Goal: Task Accomplishment & Management: Complete application form

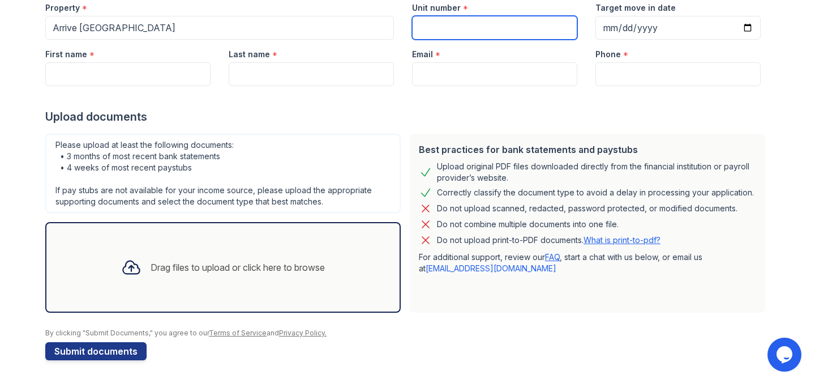
click at [490, 27] on input "Unit number" at bounding box center [494, 28] width 165 height 24
type input "404"
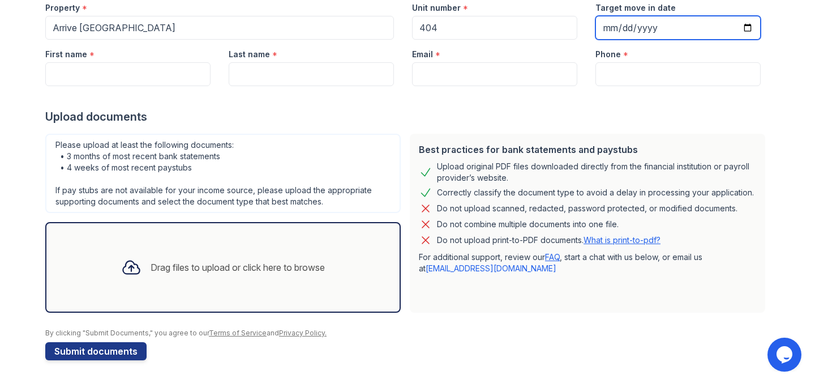
click at [614, 35] on input "Target move in date" at bounding box center [678, 28] width 165 height 24
click at [749, 28] on input "Target move in date" at bounding box center [678, 28] width 165 height 24
type input "[DATE]"
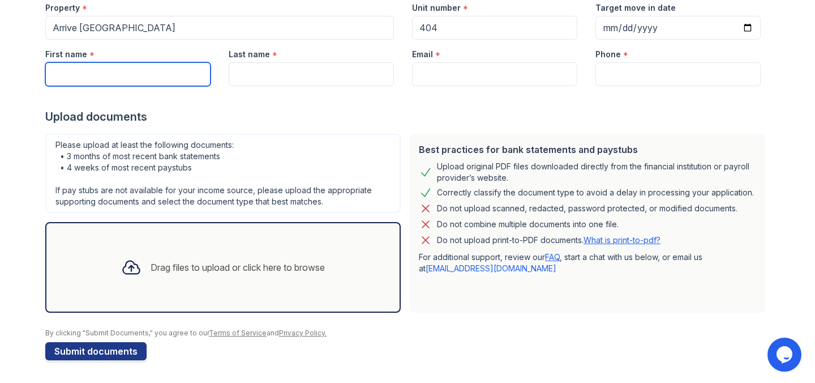
click at [148, 71] on input "First name" at bounding box center [127, 74] width 165 height 24
type input "olufunmilola"
type input "Masha"
type input "[EMAIL_ADDRESS][DOMAIN_NAME]"
type input "7734125793"
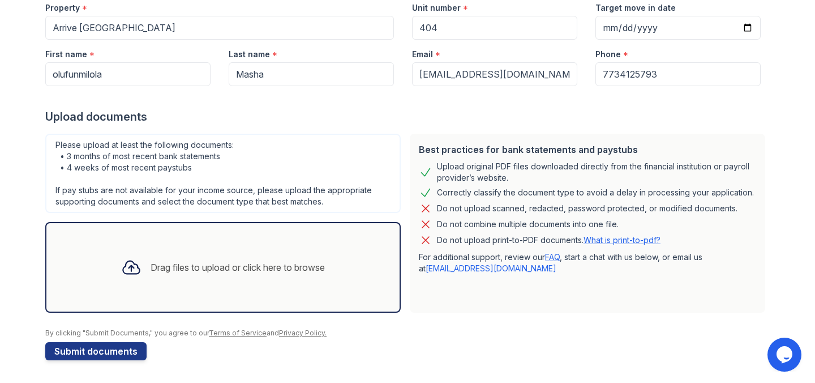
click at [217, 265] on div "Drag files to upload or click here to browse" at bounding box center [238, 267] width 174 height 14
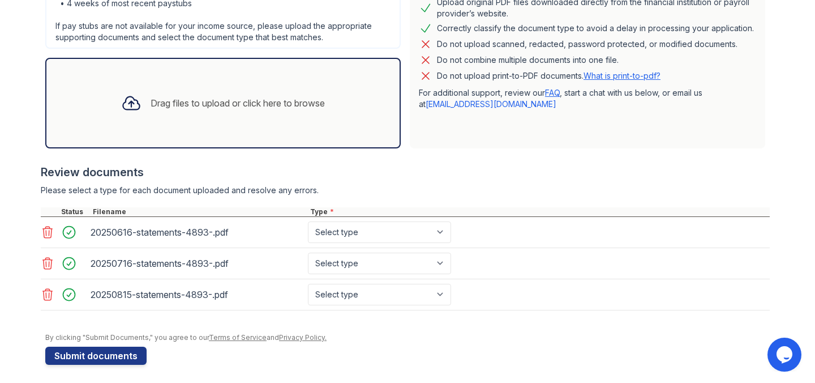
scroll to position [291, 0]
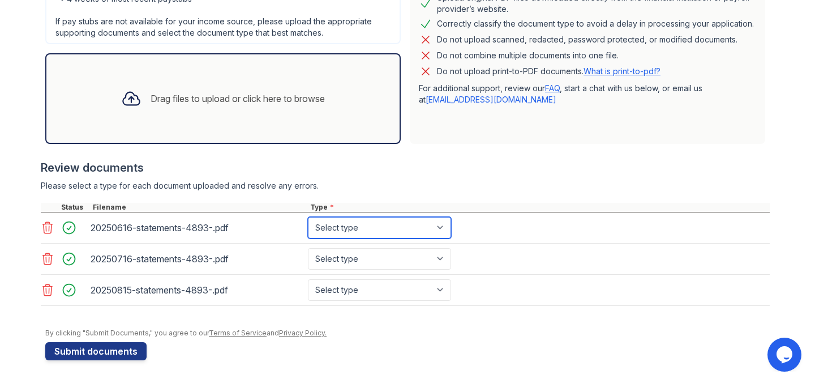
click at [347, 233] on select "Select type Paystub Bank Statement Offer Letter Tax Documents Benefit Award Let…" at bounding box center [379, 228] width 143 height 22
select select "bank_statement"
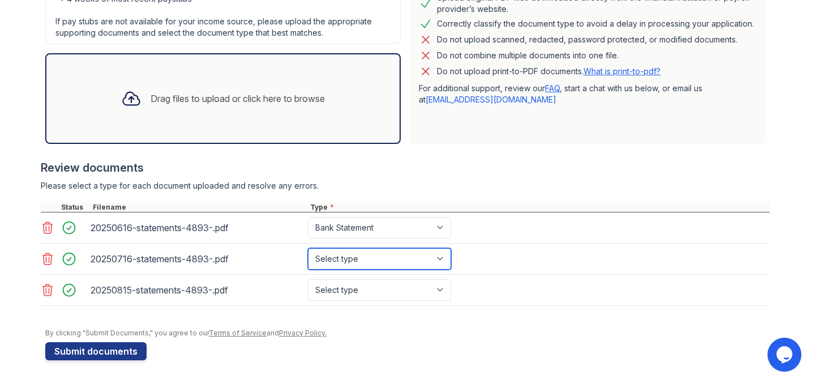
click at [350, 258] on select "Select type Paystub Bank Statement Offer Letter Tax Documents Benefit Award Let…" at bounding box center [379, 259] width 143 height 22
select select "bank_statement"
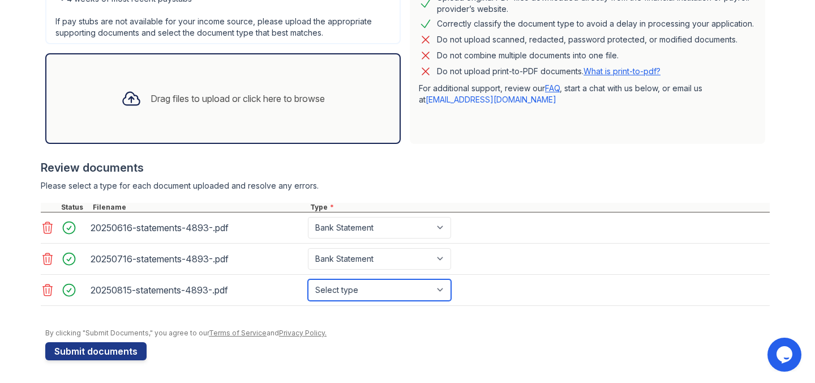
click at [360, 289] on select "Select type Paystub Bank Statement Offer Letter Tax Documents Benefit Award Let…" at bounding box center [379, 290] width 143 height 22
select select "bank_statement"
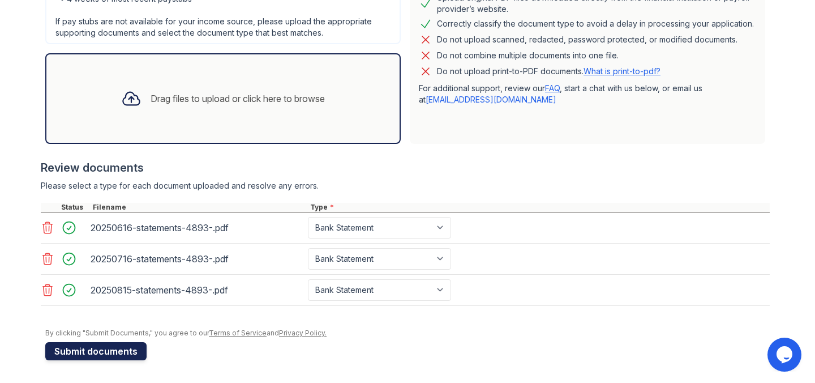
click at [121, 353] on button "Submit documents" at bounding box center [95, 351] width 101 height 18
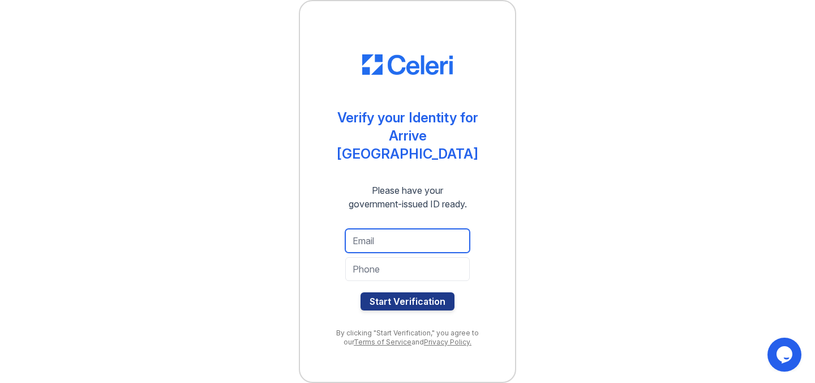
click at [440, 229] on input "email" at bounding box center [407, 241] width 125 height 24
type input "[EMAIL_ADDRESS][DOMAIN_NAME]"
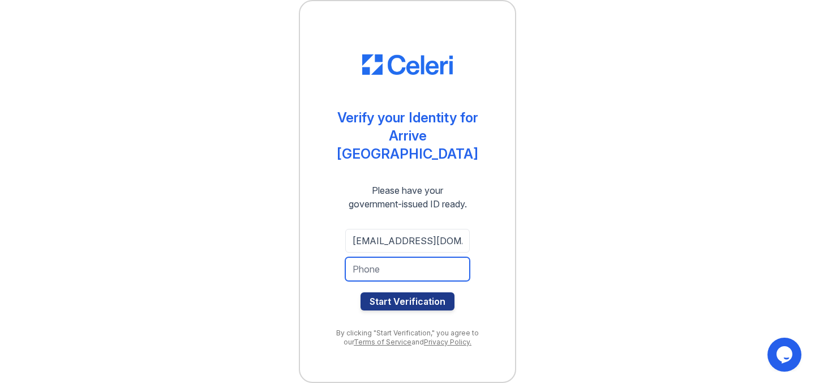
click at [448, 260] on input "tel" at bounding box center [407, 269] width 125 height 24
type input "7734125793"
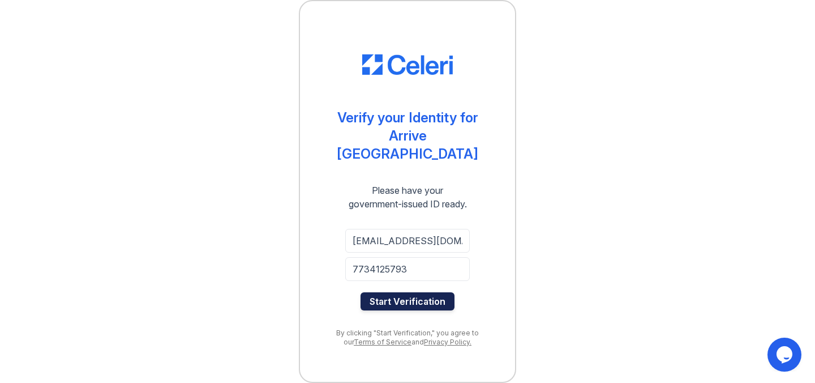
click at [430, 293] on button "Start Verification" at bounding box center [408, 301] width 94 height 18
